Goal: Information Seeking & Learning: Learn about a topic

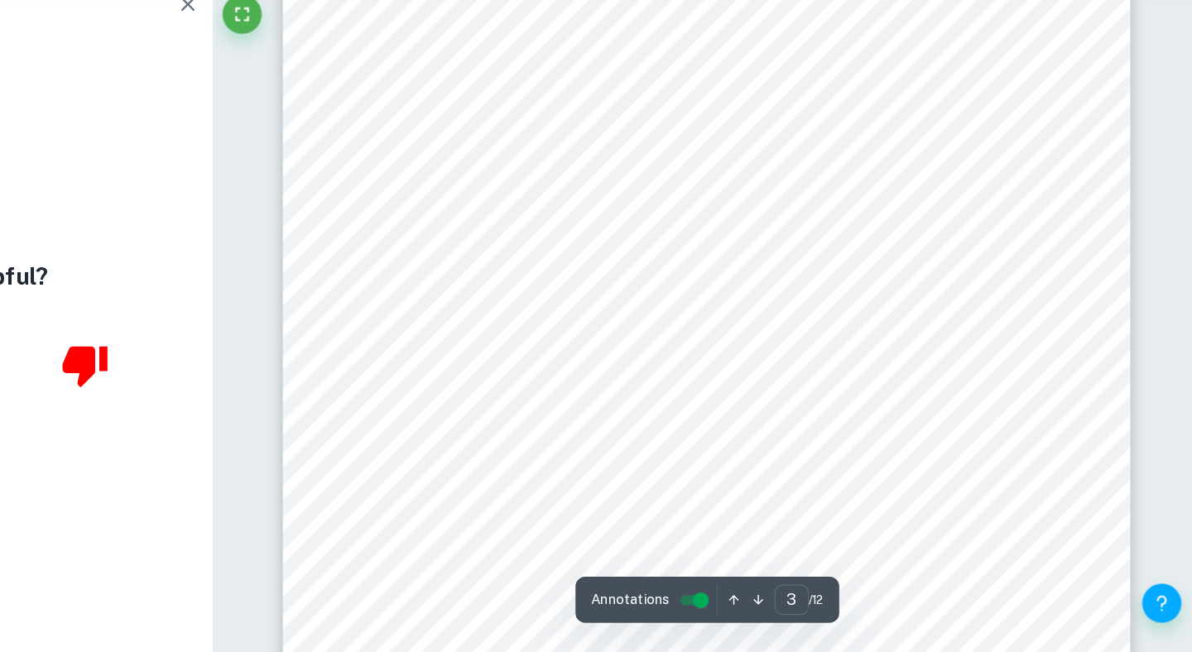
scroll to position [2310, 0]
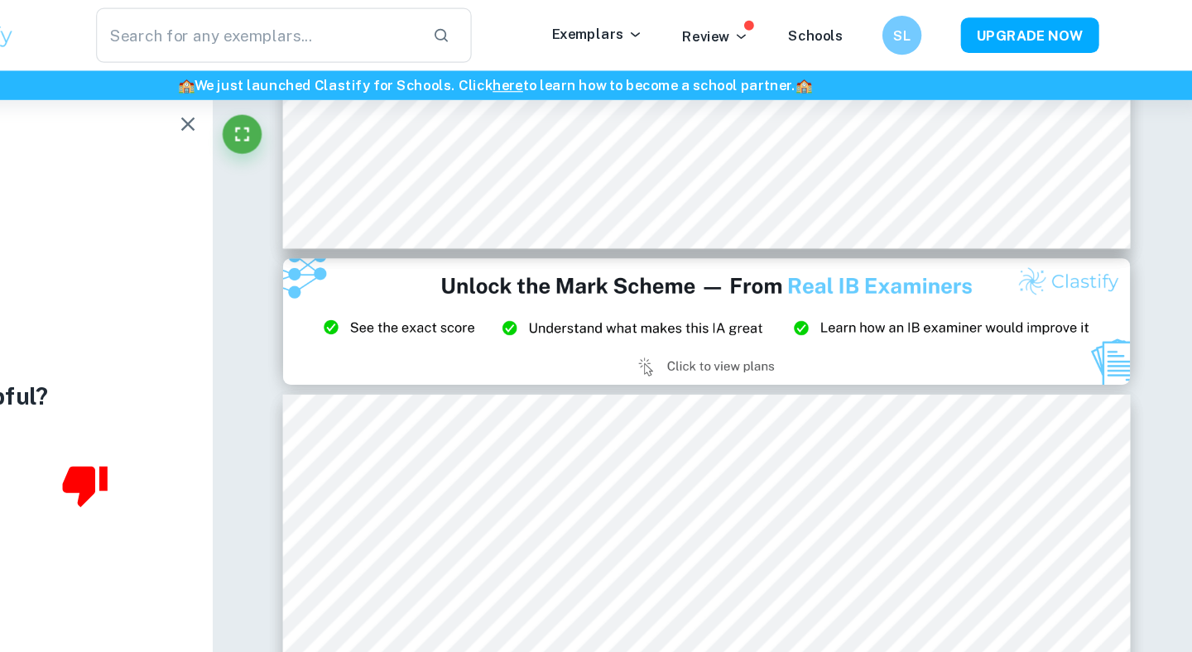
type input "2"
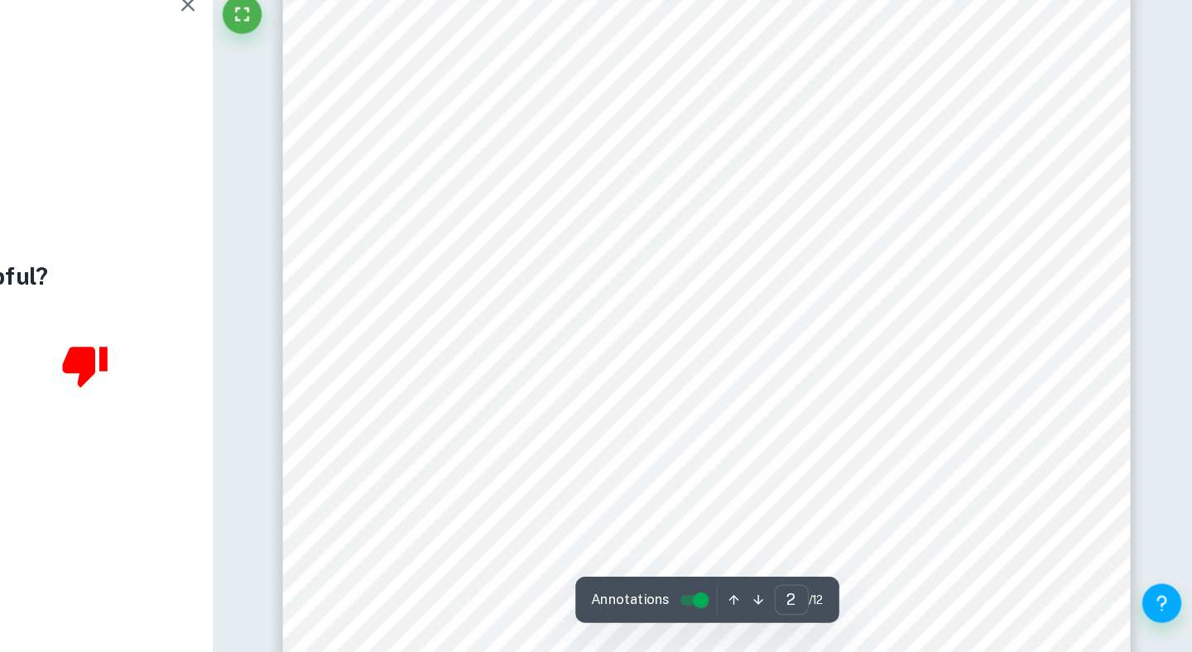
scroll to position [1546, 0]
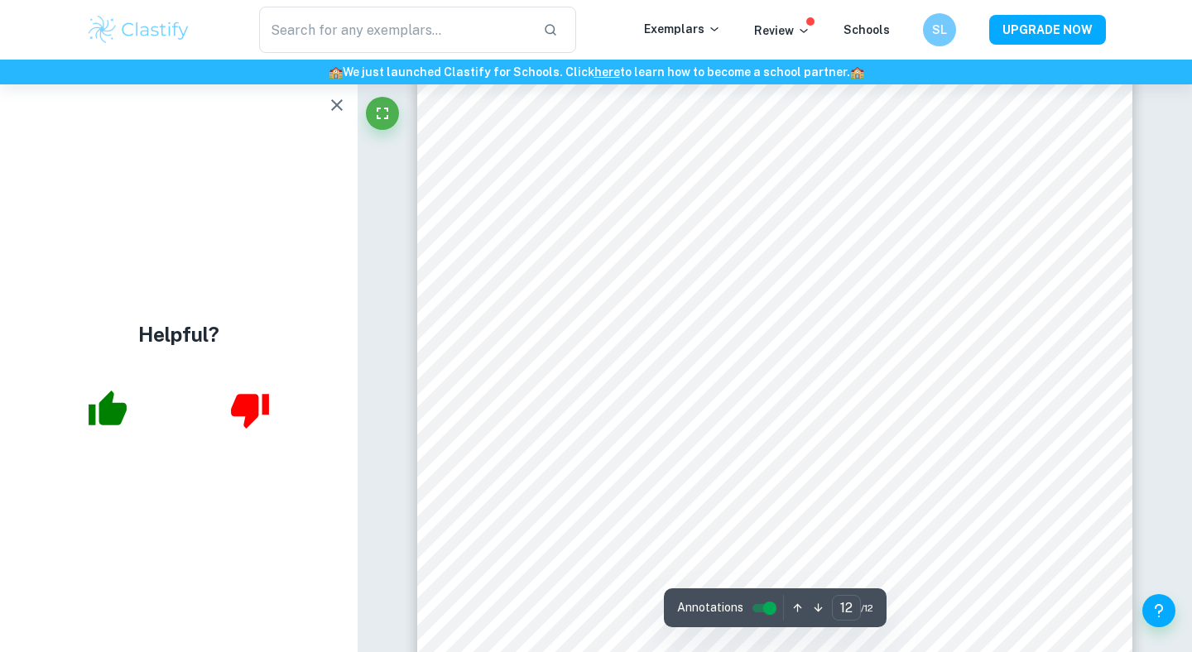
scroll to position [11009, 0]
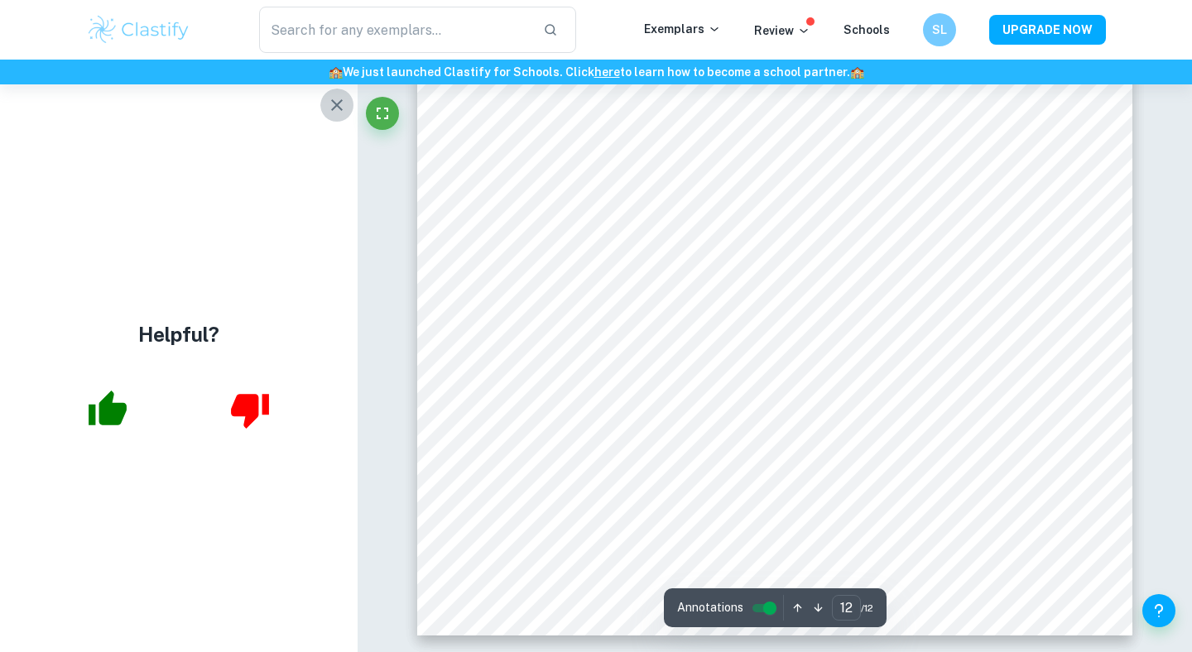
click at [335, 108] on icon "button" at bounding box center [337, 105] width 20 height 20
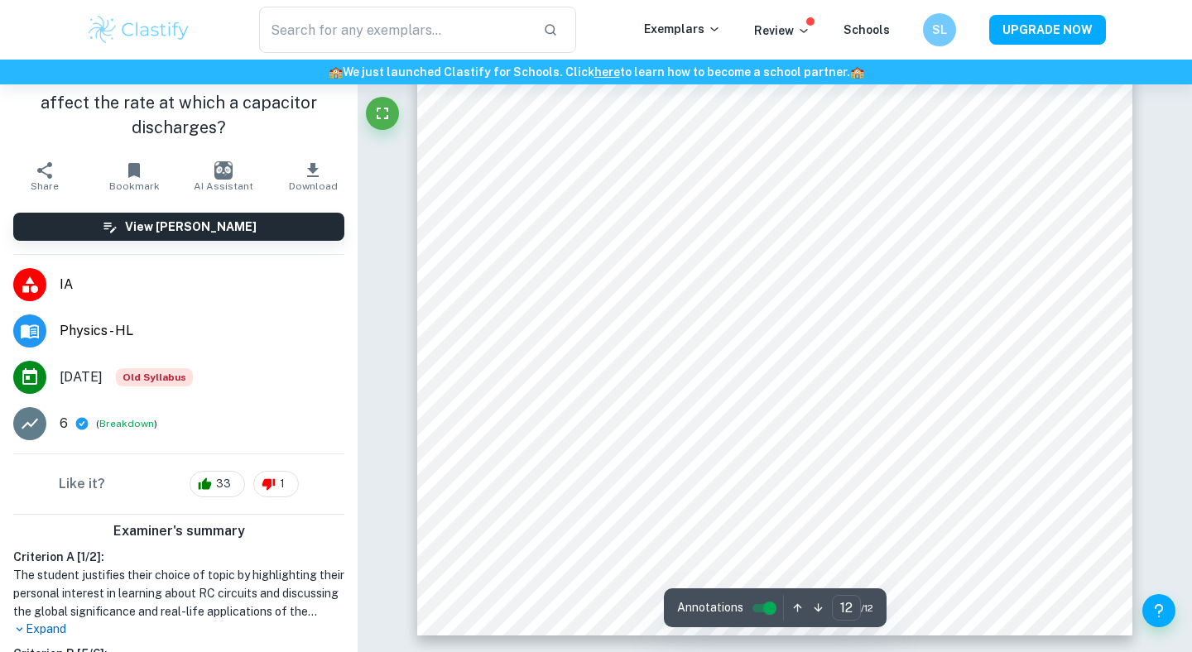
scroll to position [408, 0]
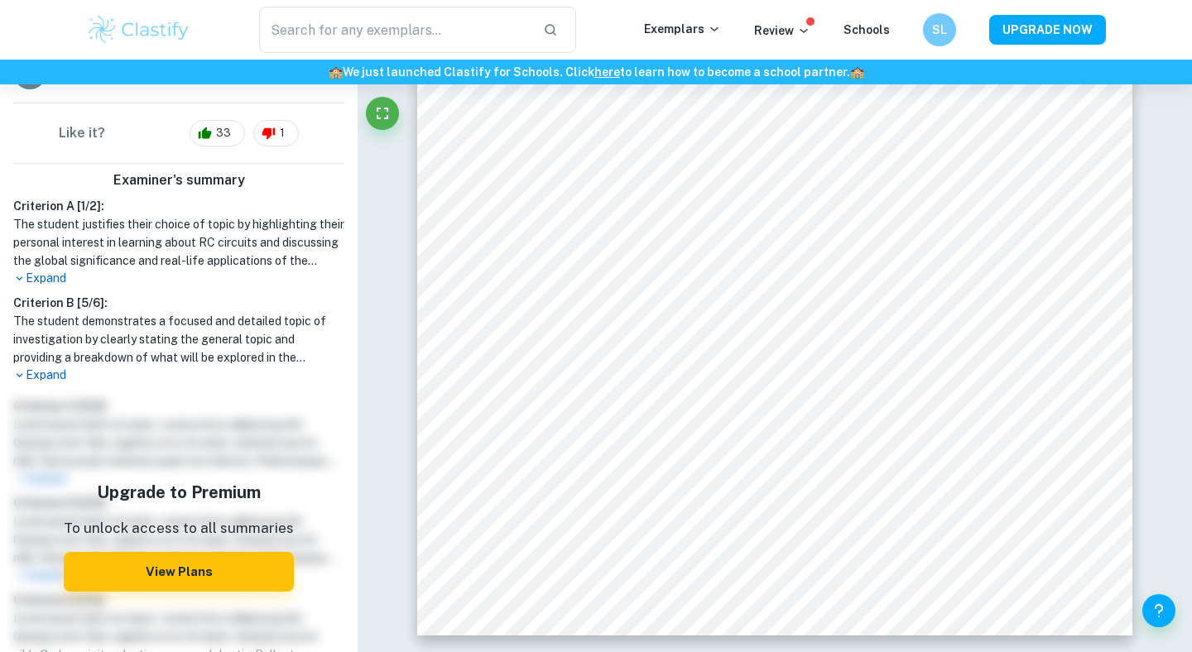
click at [46, 375] on p "Expand" at bounding box center [178, 375] width 331 height 17
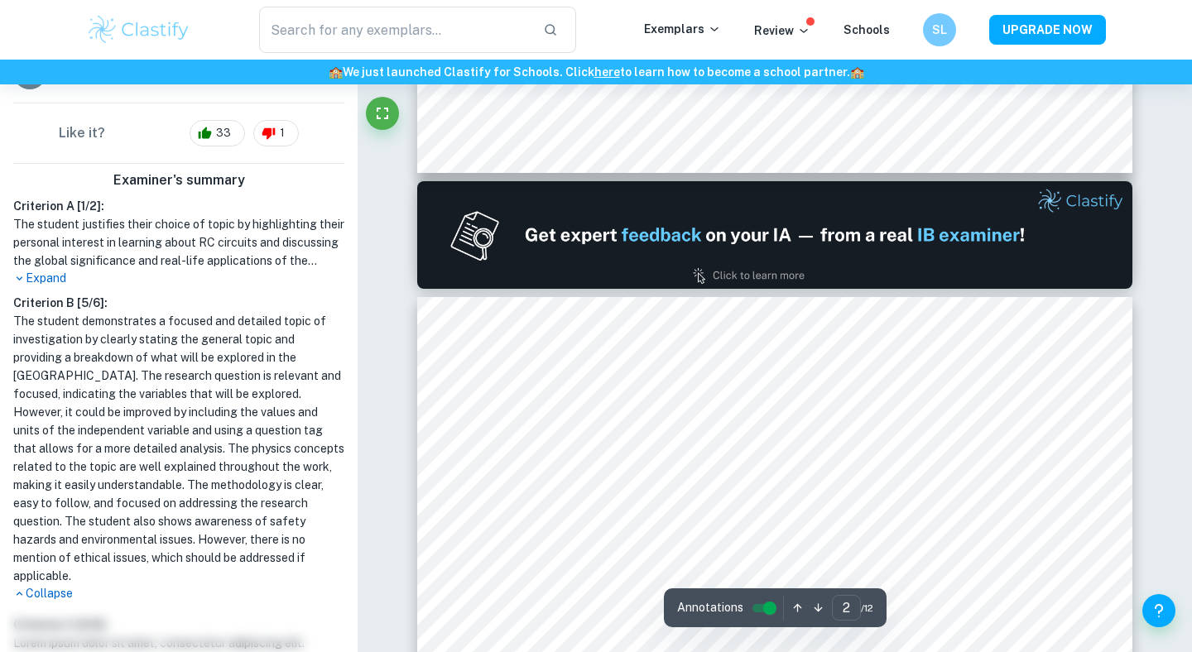
scroll to position [964, 0]
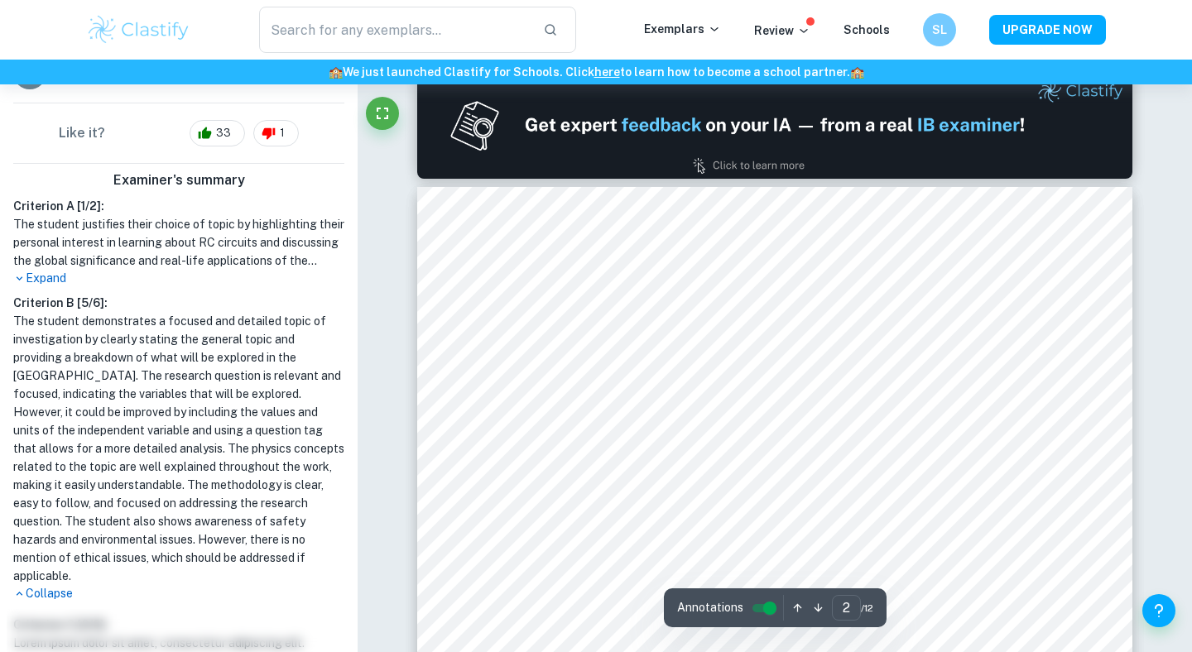
type input "1"
